Goal: Transaction & Acquisition: Purchase product/service

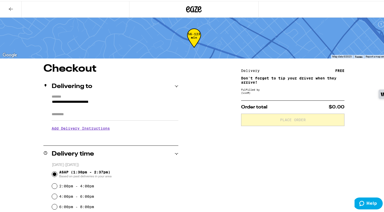
click at [193, 11] on icon at bounding box center [194, 8] width 8 height 6
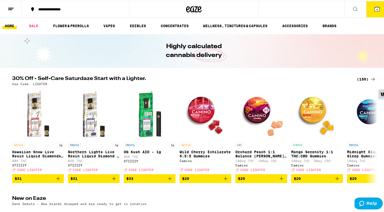
click at [359, 80] on div "(150)" at bounding box center [366, 78] width 19 height 6
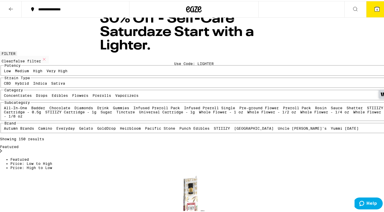
click at [92, 96] on label "Prerolls" at bounding box center [101, 94] width 19 height 4
click at [94, 93] on input "Prerolls" at bounding box center [94, 93] width 0 height 0
checkbox input "true"
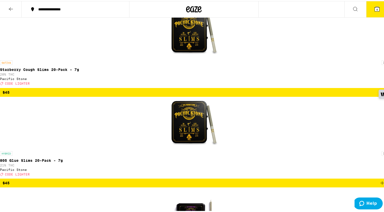
scroll to position [247, 0]
